Goal: Transaction & Acquisition: Subscribe to service/newsletter

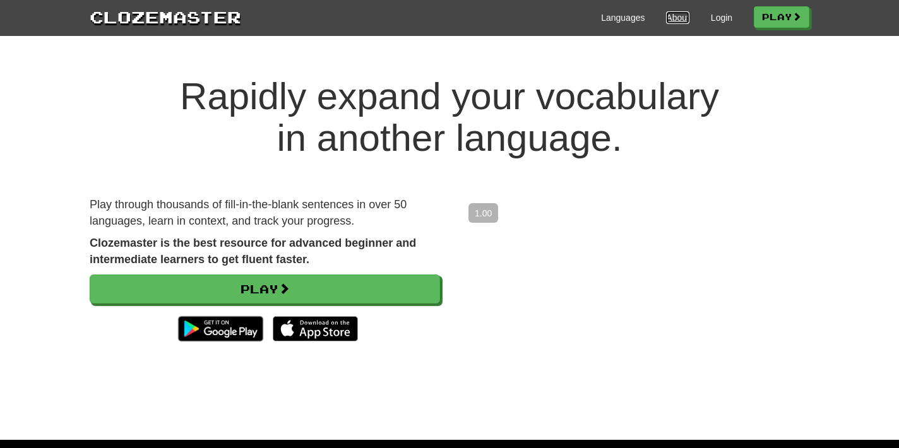
click at [666, 11] on link "About" at bounding box center [677, 17] width 23 height 13
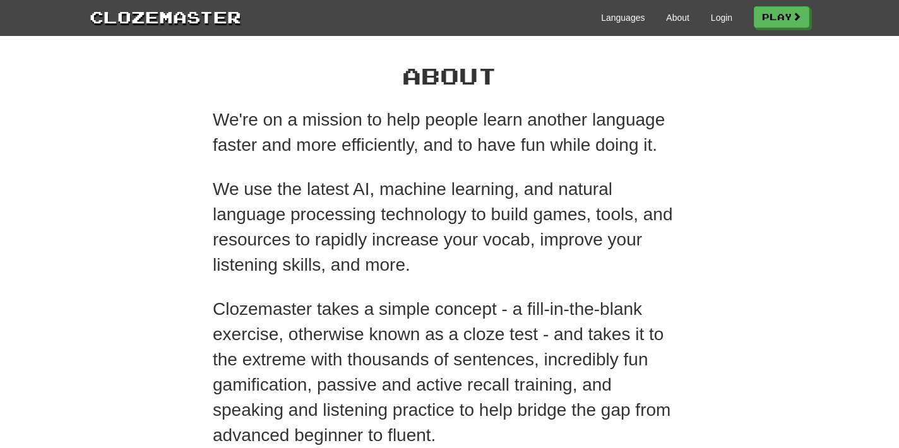
scroll to position [524, 0]
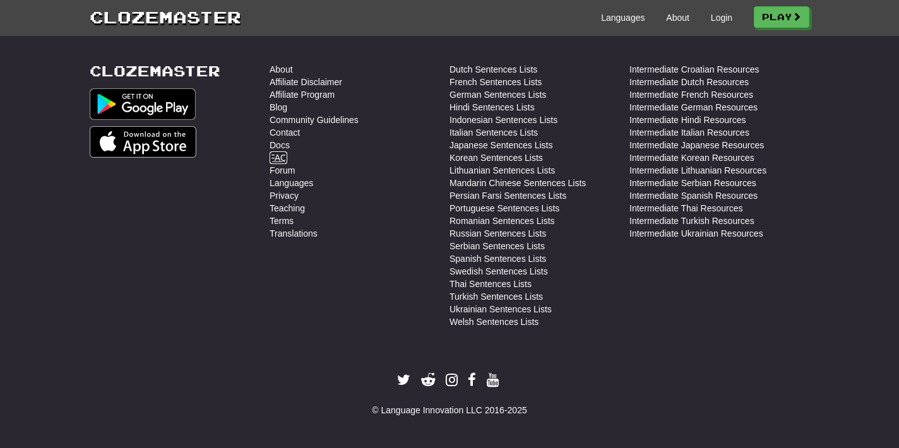
click at [277, 155] on link "FAQ" at bounding box center [279, 158] width 18 height 13
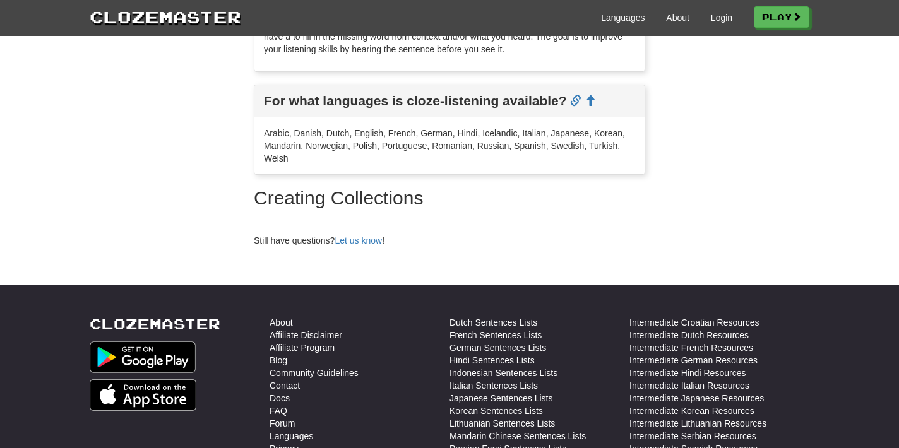
scroll to position [2177, 0]
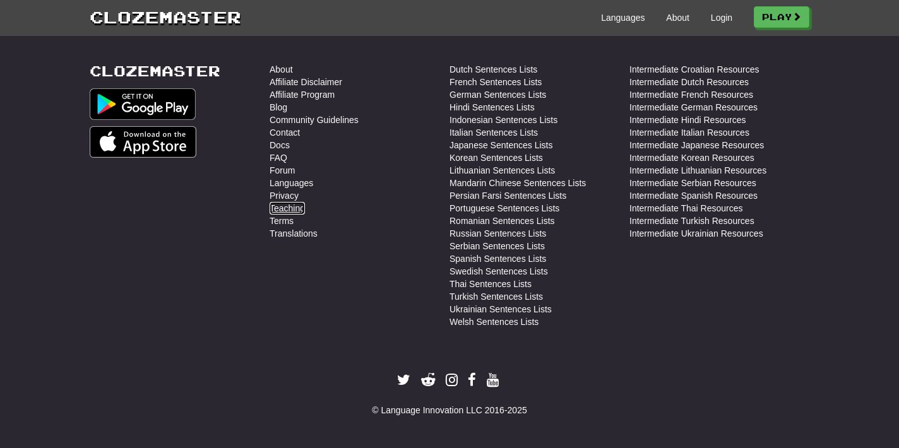
click at [286, 208] on link "Teaching" at bounding box center [287, 208] width 35 height 13
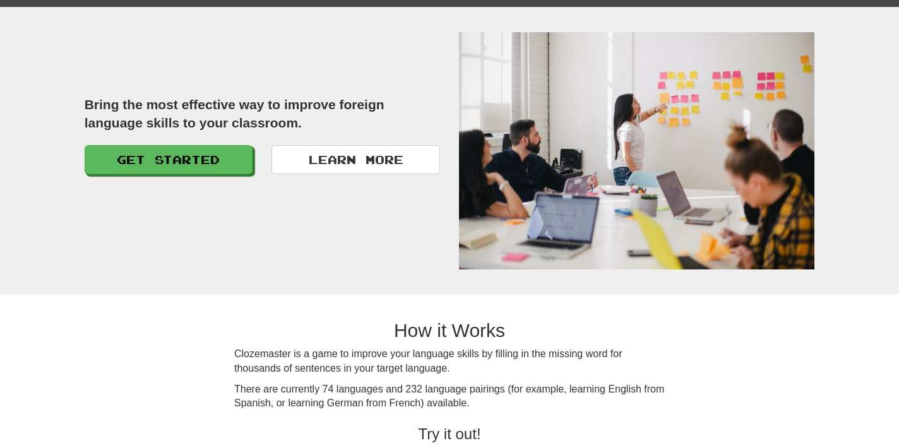
scroll to position [27, 0]
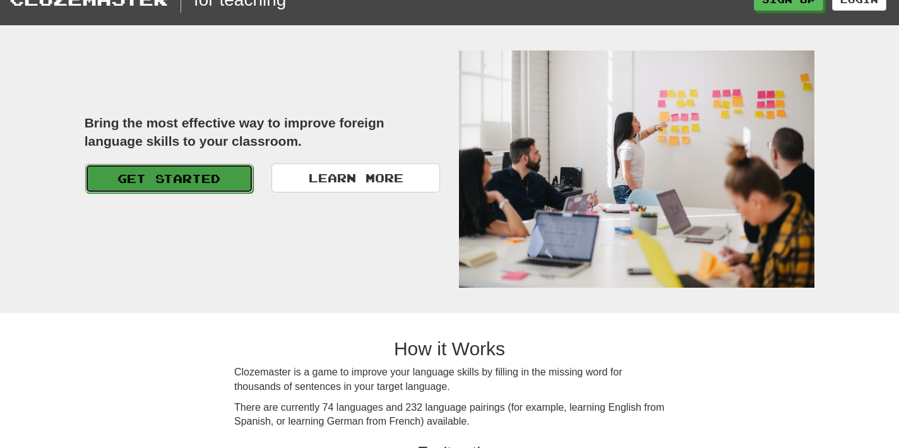
click at [148, 174] on link "Get Started" at bounding box center [169, 178] width 169 height 29
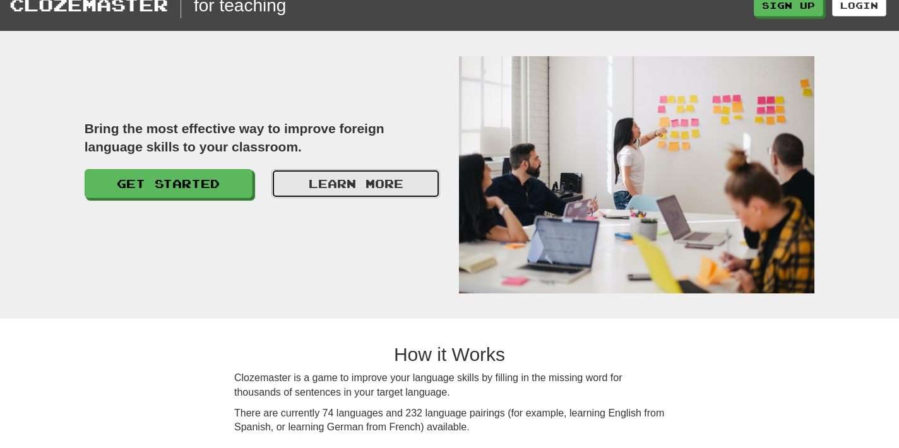
click at [316, 190] on link "Learn More" at bounding box center [355, 183] width 169 height 29
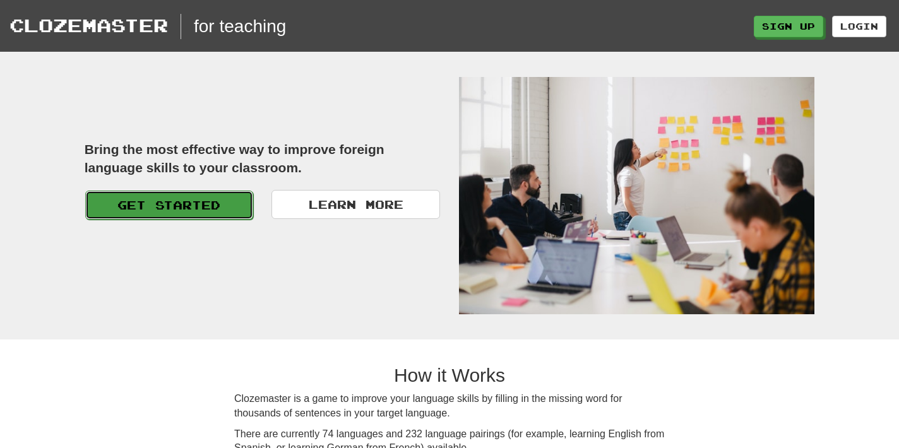
click at [212, 216] on link "Get Started" at bounding box center [169, 205] width 169 height 29
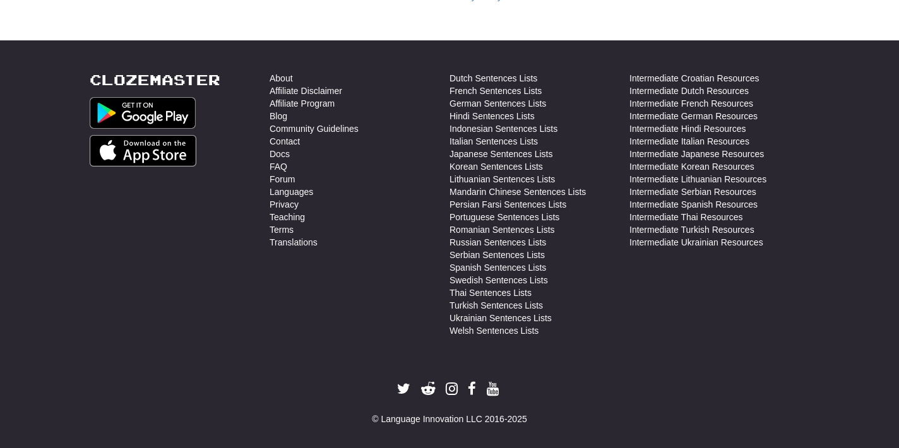
scroll to position [261, 0]
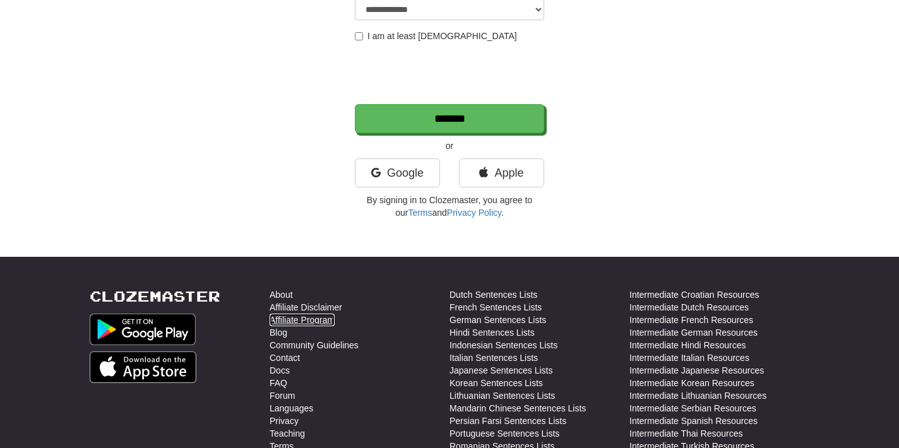
click at [316, 318] on link "Affiliate Program" at bounding box center [302, 320] width 65 height 13
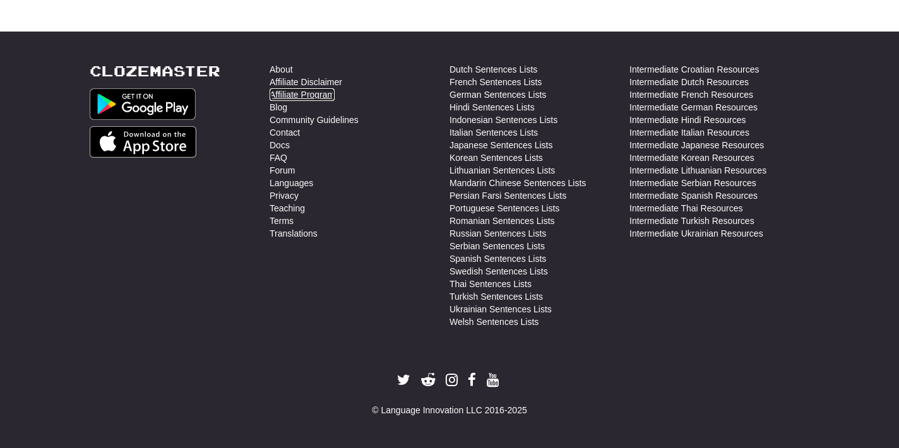
scroll to position [0, 0]
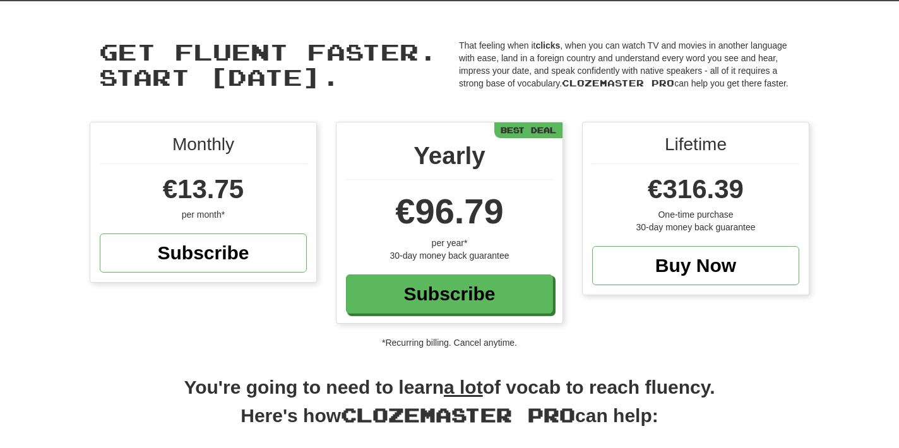
scroll to position [44, 0]
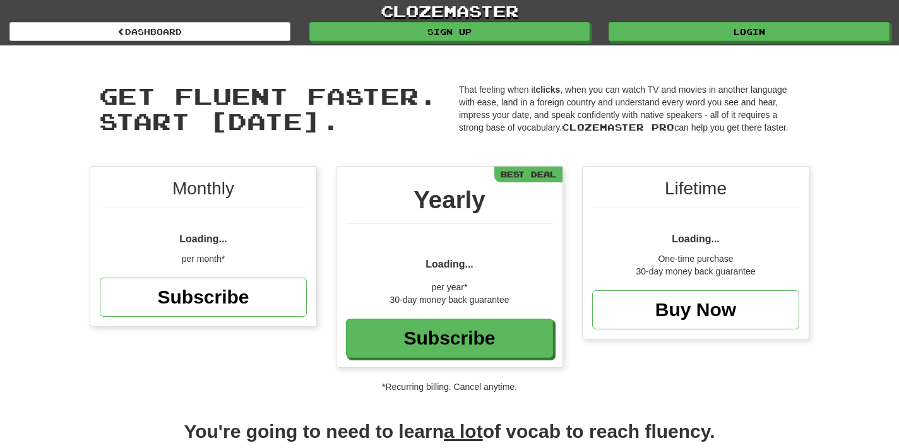
scroll to position [44, 0]
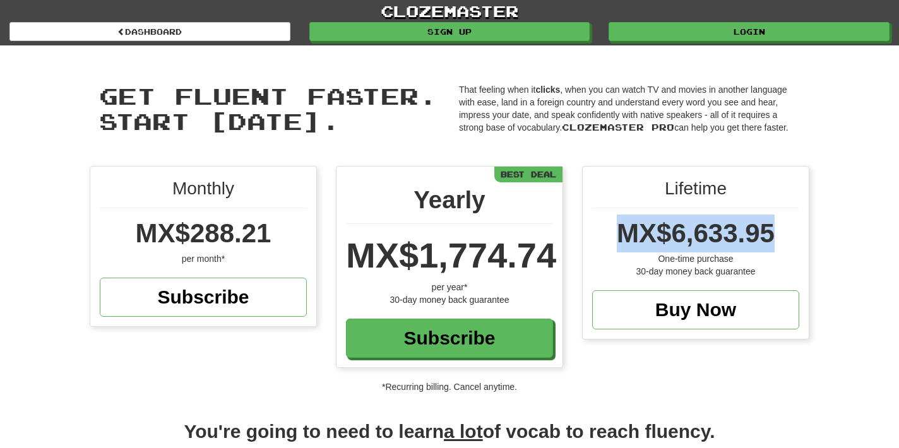
drag, startPoint x: 617, startPoint y: 233, endPoint x: 823, endPoint y: 233, distance: 205.8
click at [823, 233] on div "Monthly MX$288.21 per month* Subscribe Yearly MX$1,774.74 per year* 30-day mone…" at bounding box center [449, 279] width 899 height 227
copy span "MX$6,633.95"
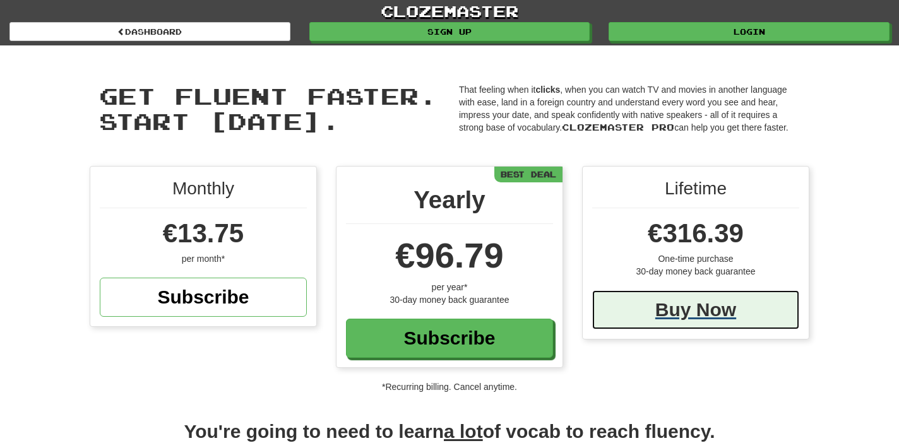
click at [667, 312] on div "Buy Now" at bounding box center [695, 309] width 207 height 39
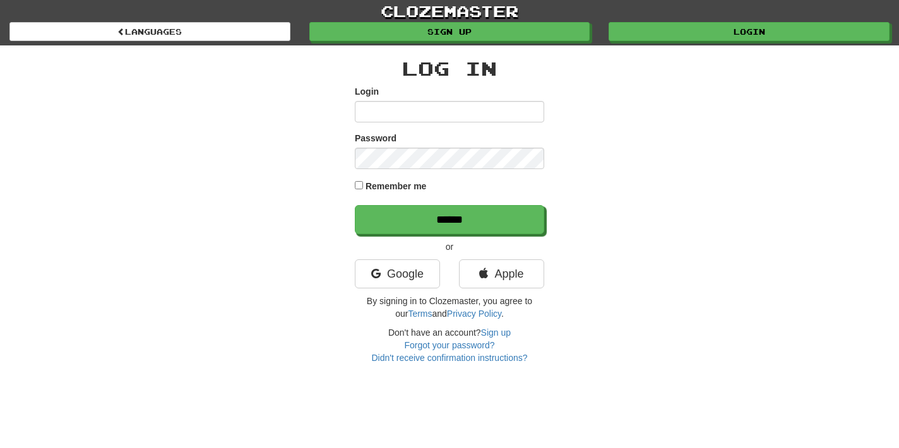
click at [666, 309] on div "Log In Login Password Remember me ****** or Google Apple By signing in to Cloze…" at bounding box center [449, 204] width 739 height 319
